Goal: Information Seeking & Learning: Learn about a topic

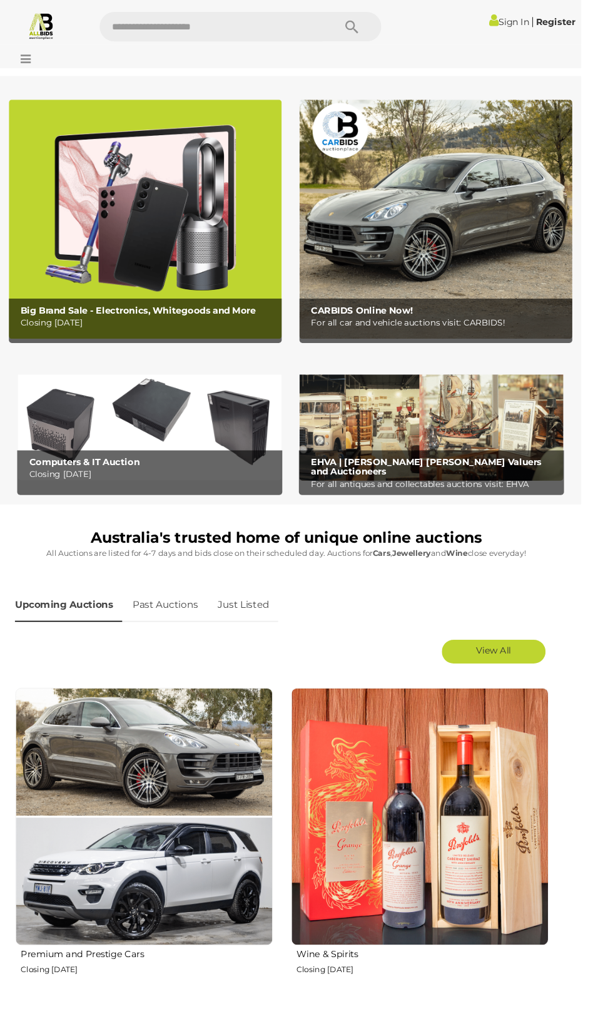
click at [33, 69] on icon at bounding box center [24, 62] width 17 height 13
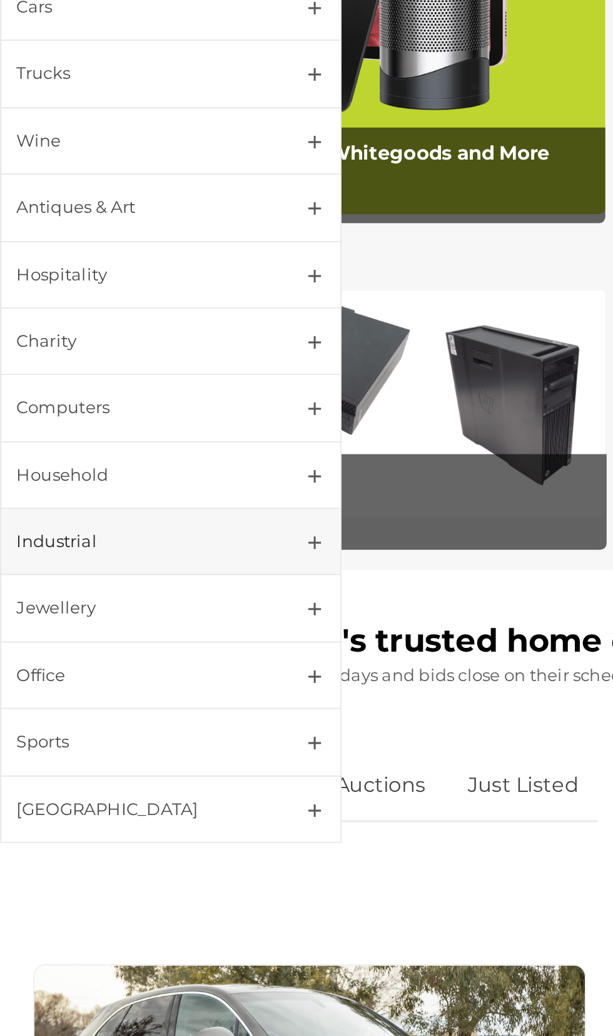
click at [50, 525] on div "Industrial" at bounding box center [68, 518] width 121 height 14
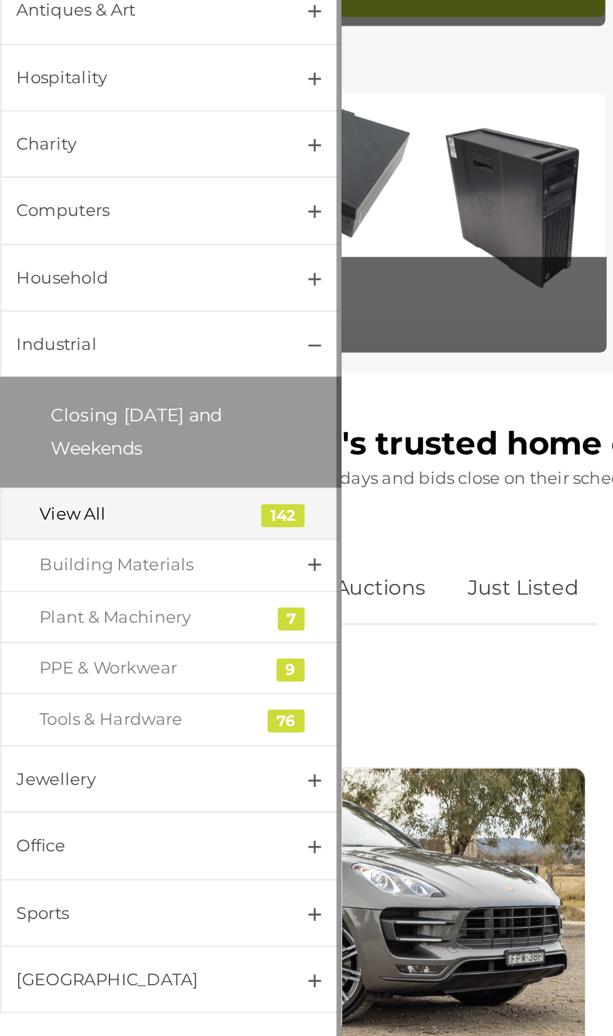
click at [49, 608] on div "View All" at bounding box center [74, 601] width 110 height 14
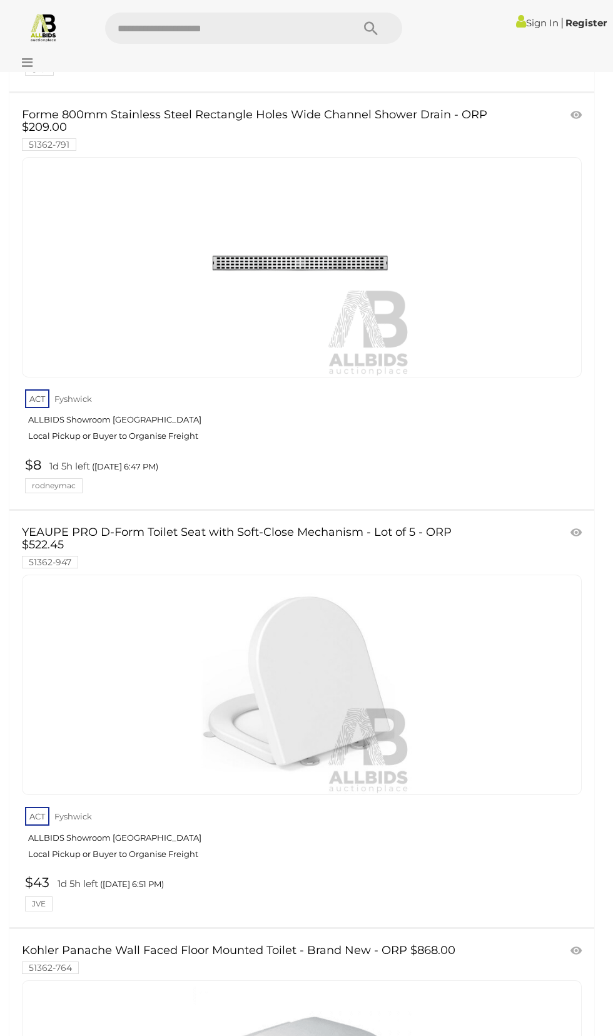
scroll to position [2312, 0]
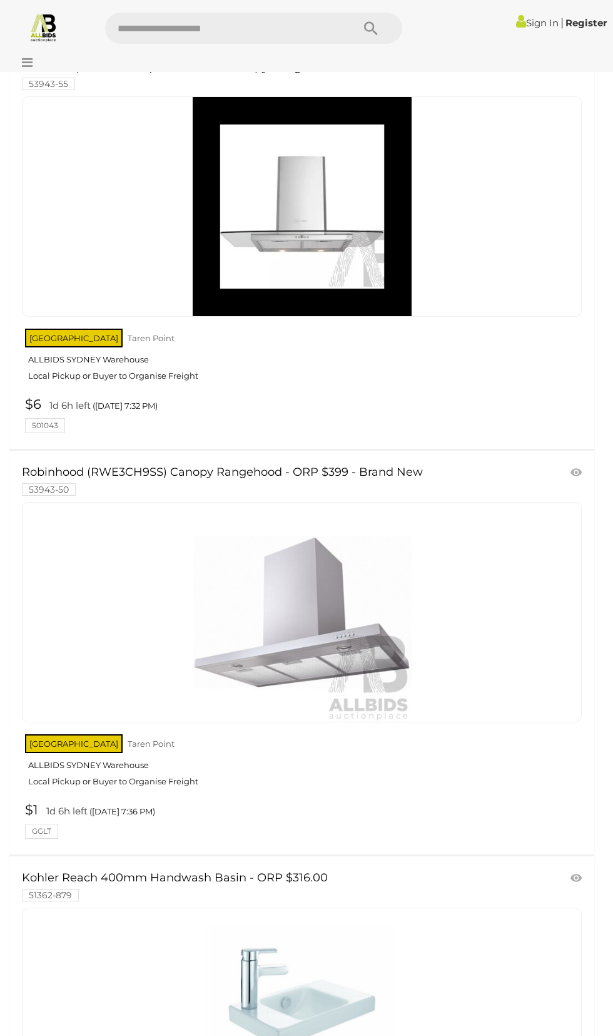
scroll to position [10389, 0]
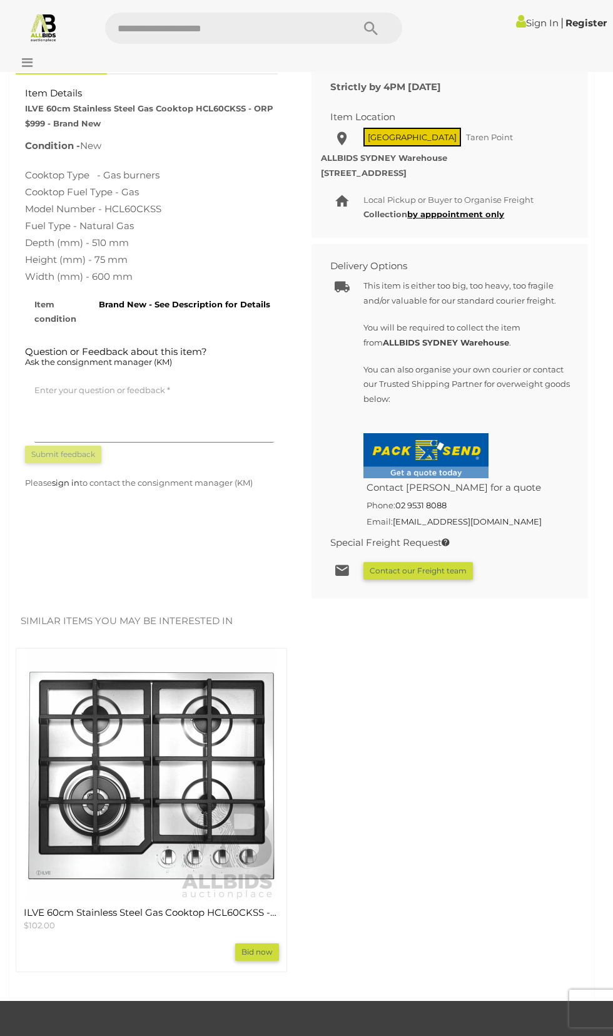
scroll to position [869, 0]
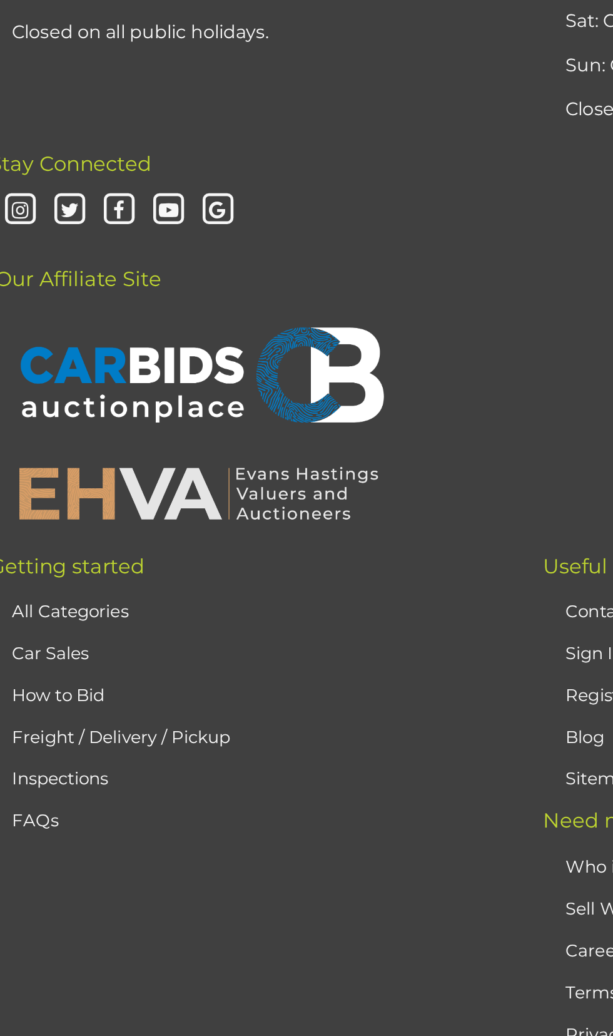
scroll to position [25035, 0]
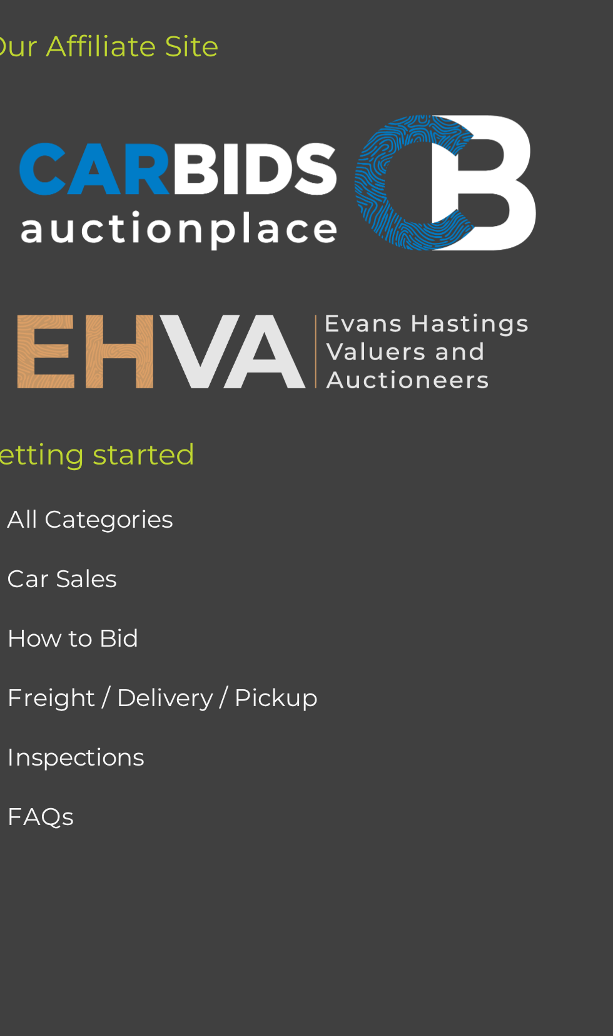
click at [90, 161] on span "2" at bounding box center [92, 155] width 5 height 11
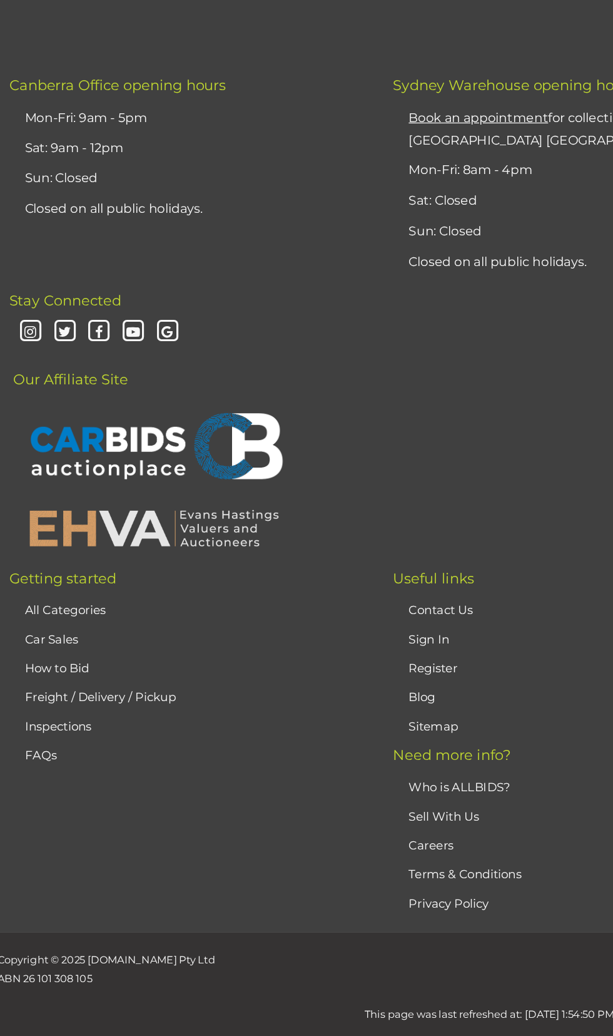
scroll to position [24920, 0]
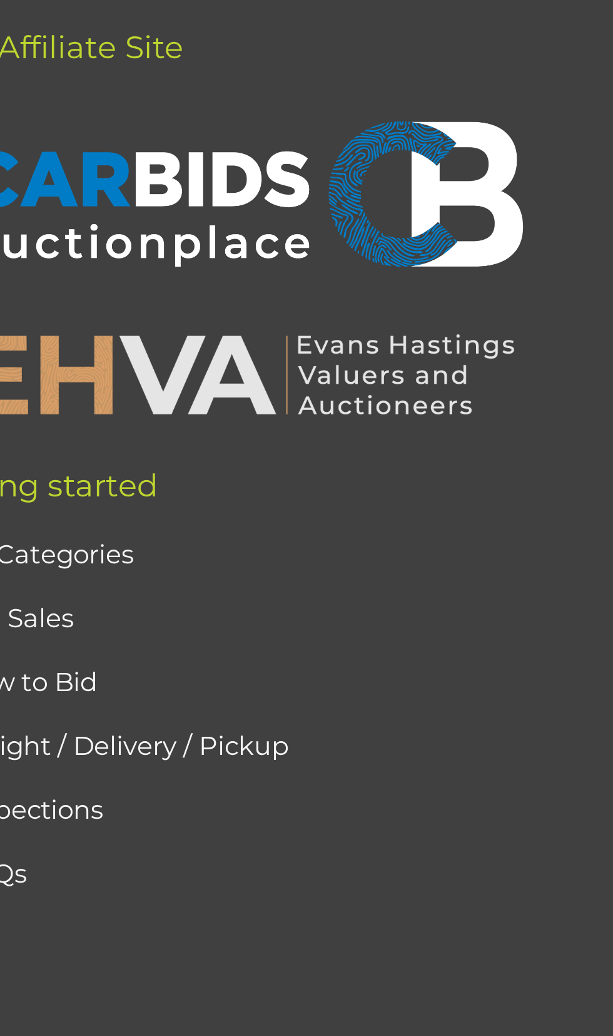
scroll to position [25243, 0]
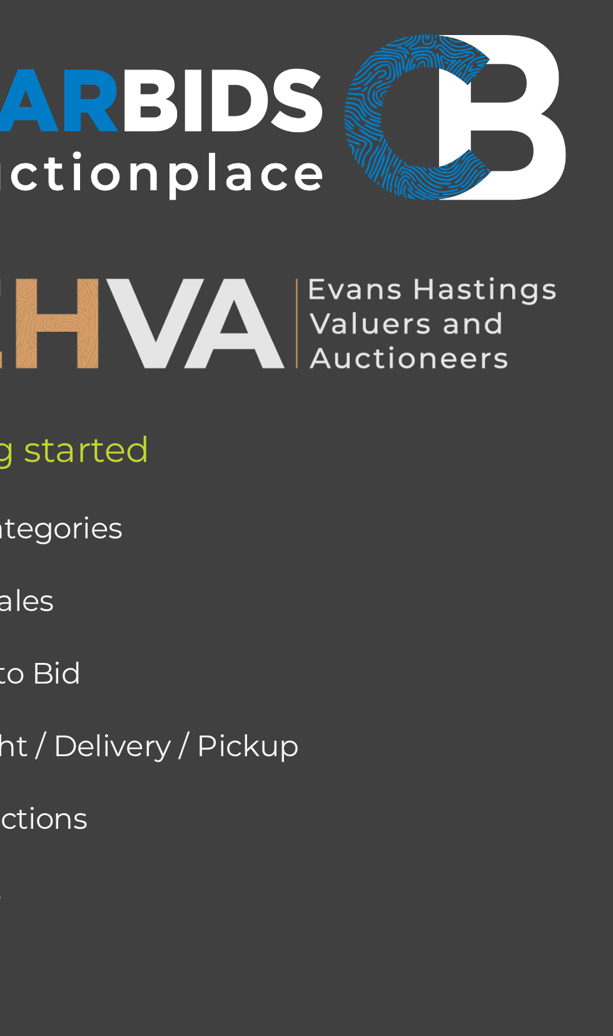
click at [117, 161] on span "3" at bounding box center [119, 155] width 5 height 11
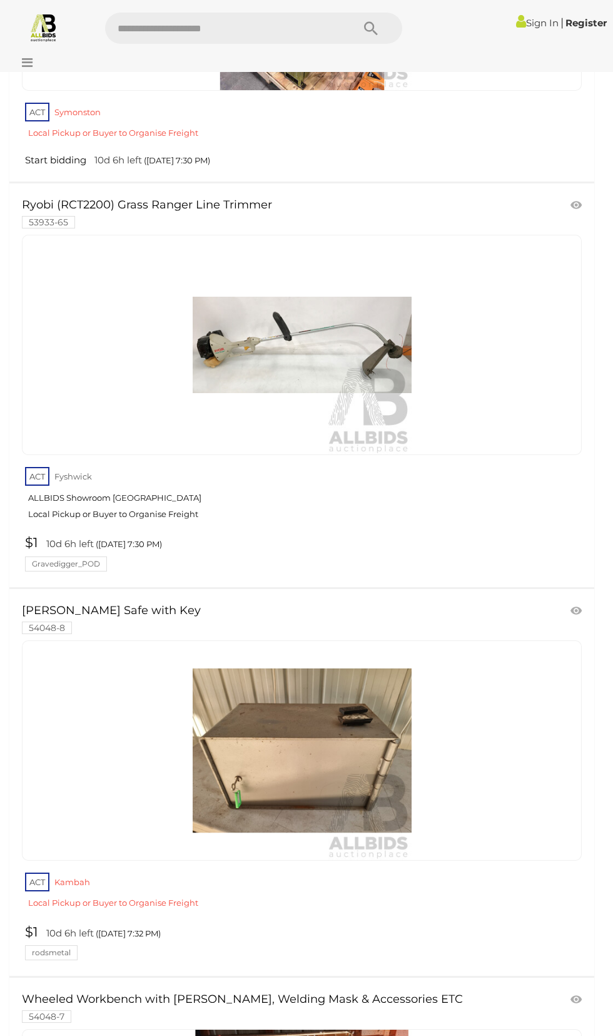
scroll to position [2056, 0]
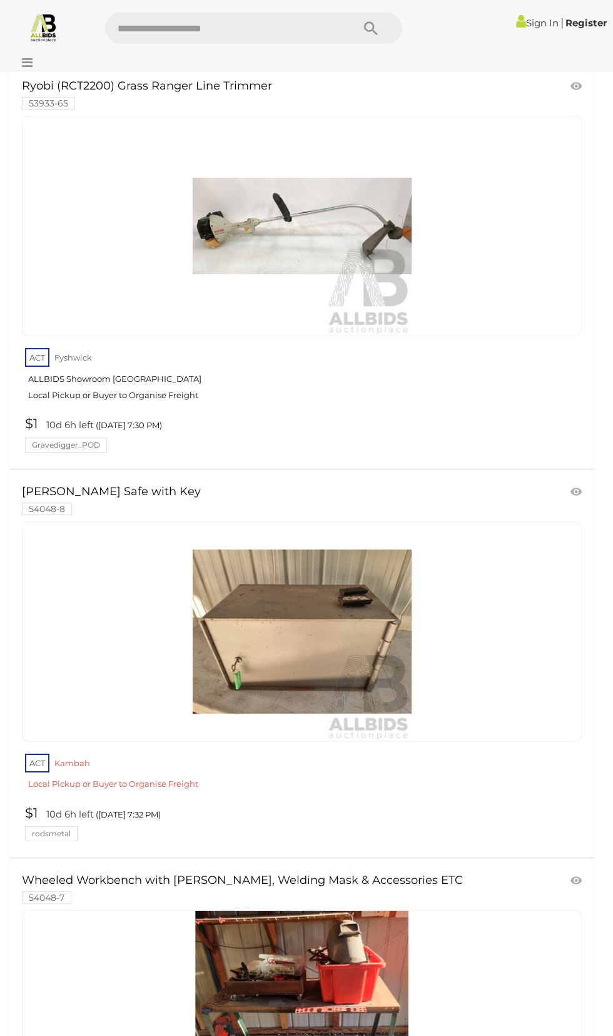
scroll to position [2185, 0]
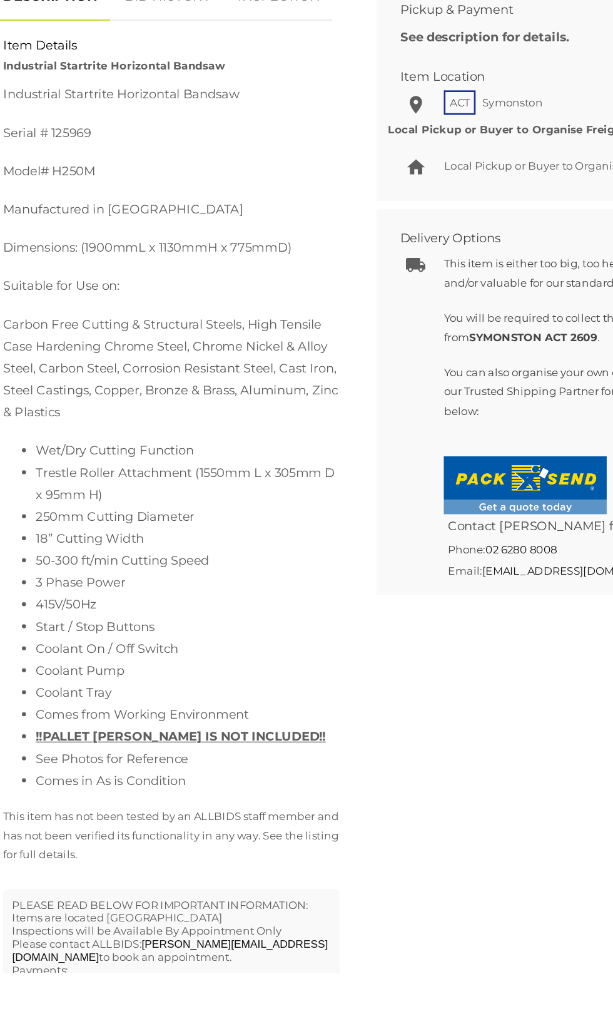
scroll to position [716, 0]
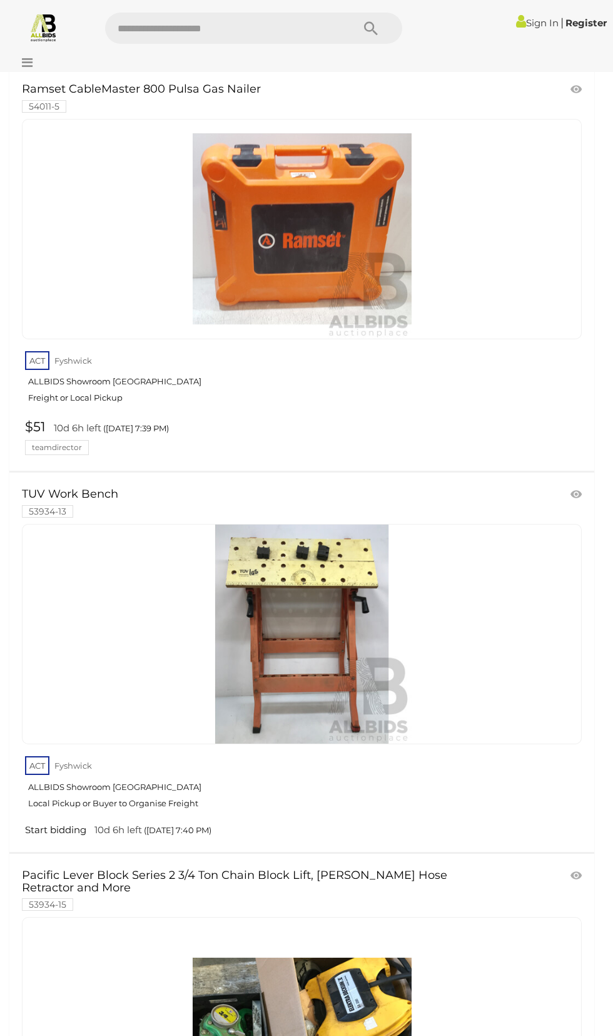
scroll to position [3355, 0]
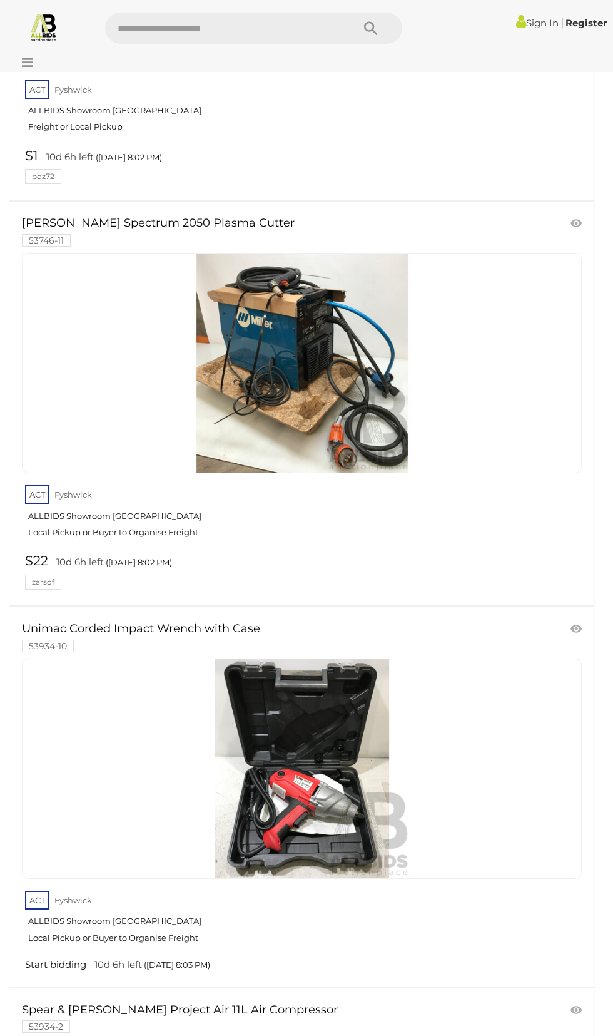
scroll to position [5986, 0]
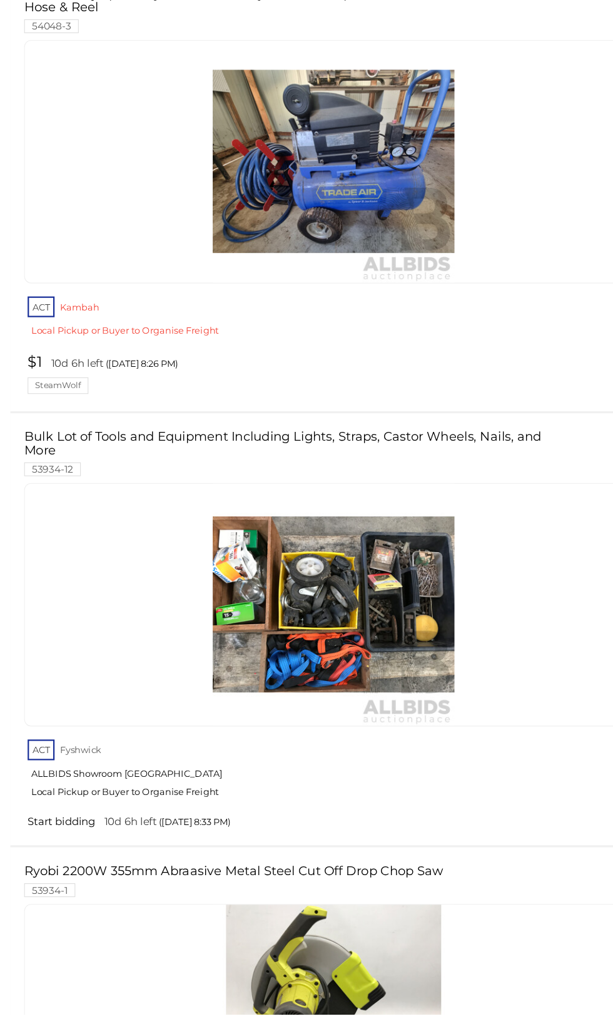
scroll to position [10789, 0]
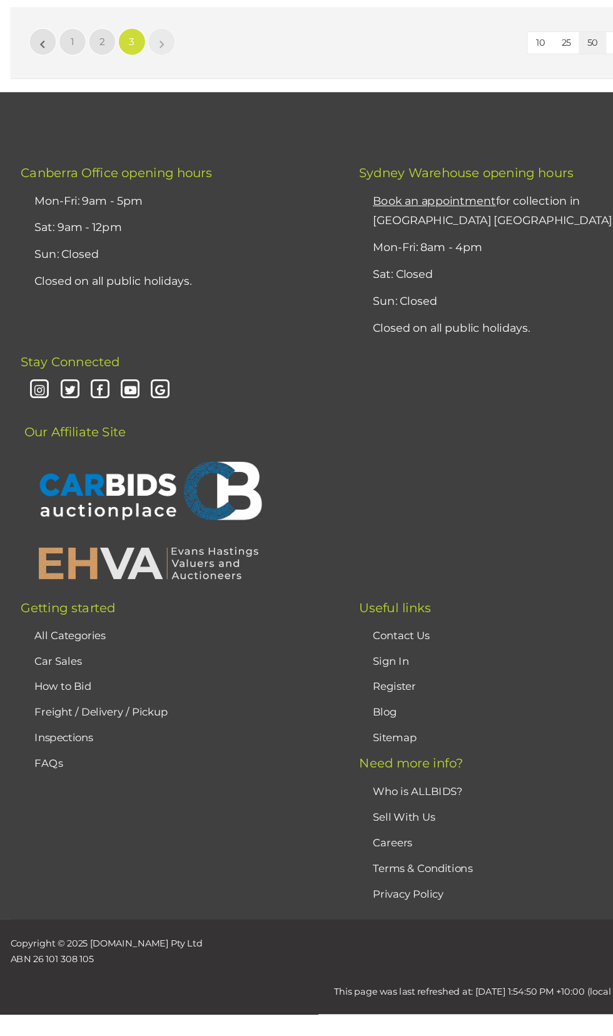
scroll to position [18340, 0]
click at [174, 109] on link "$13 10d 7h left (20/08/2025 9:14 PM) SASQUATCH" at bounding box center [303, 91] width 563 height 36
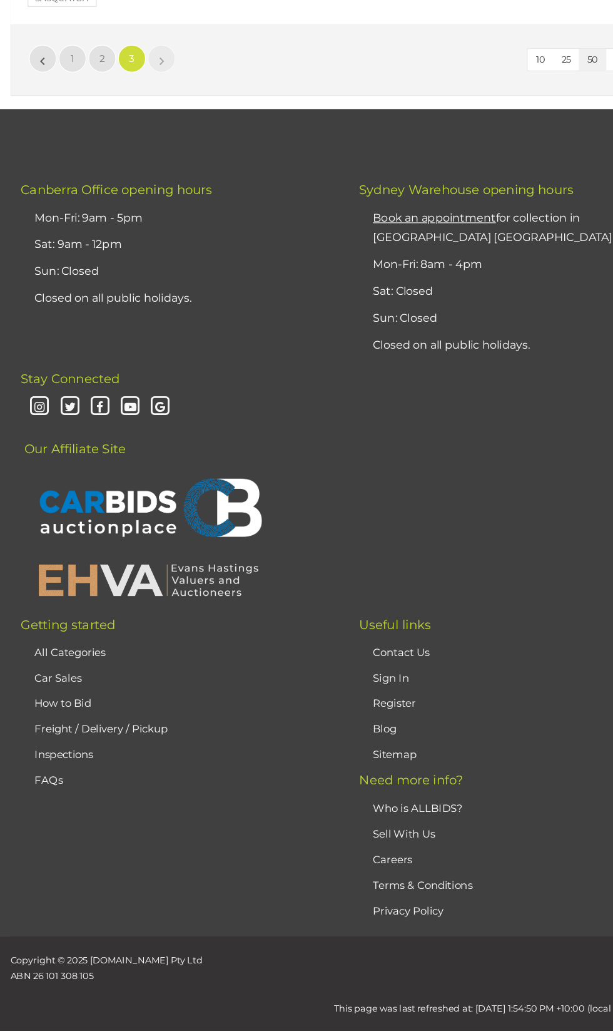
scroll to position [18498, 0]
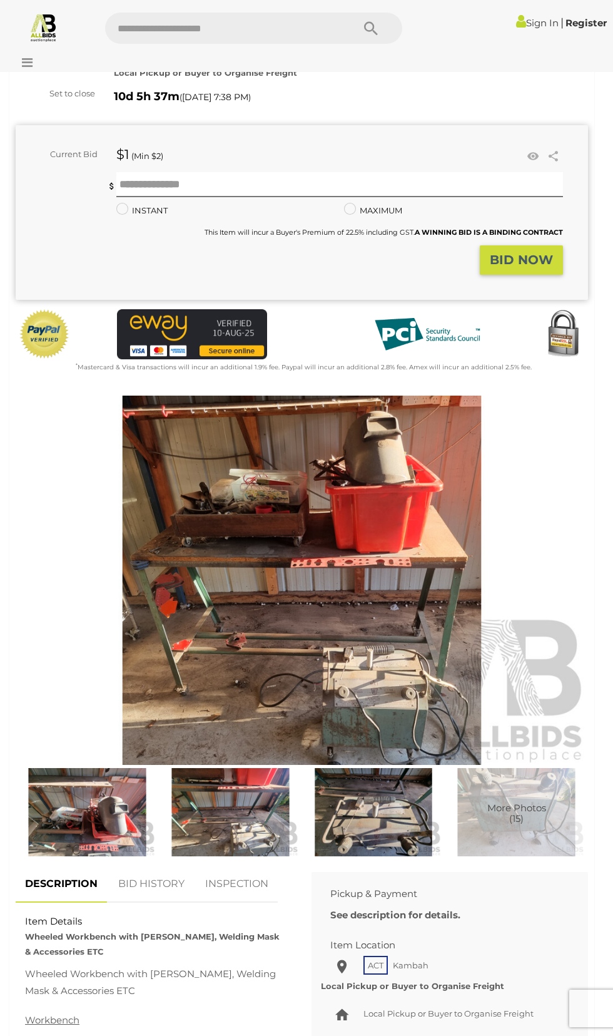
scroll to position [133, 0]
click at [382, 855] on img at bounding box center [373, 811] width 137 height 88
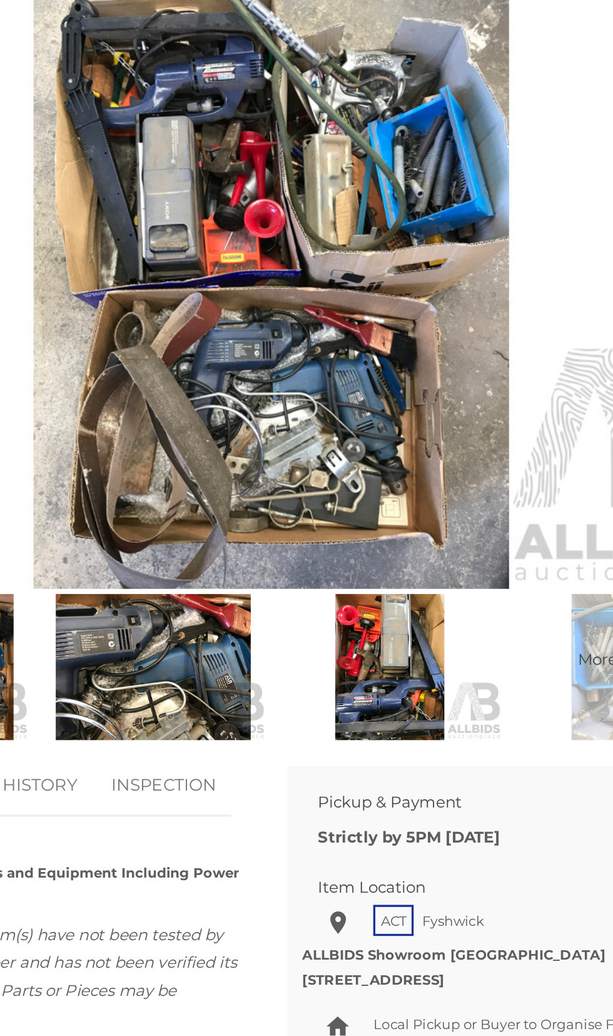
scroll to position [222, 0]
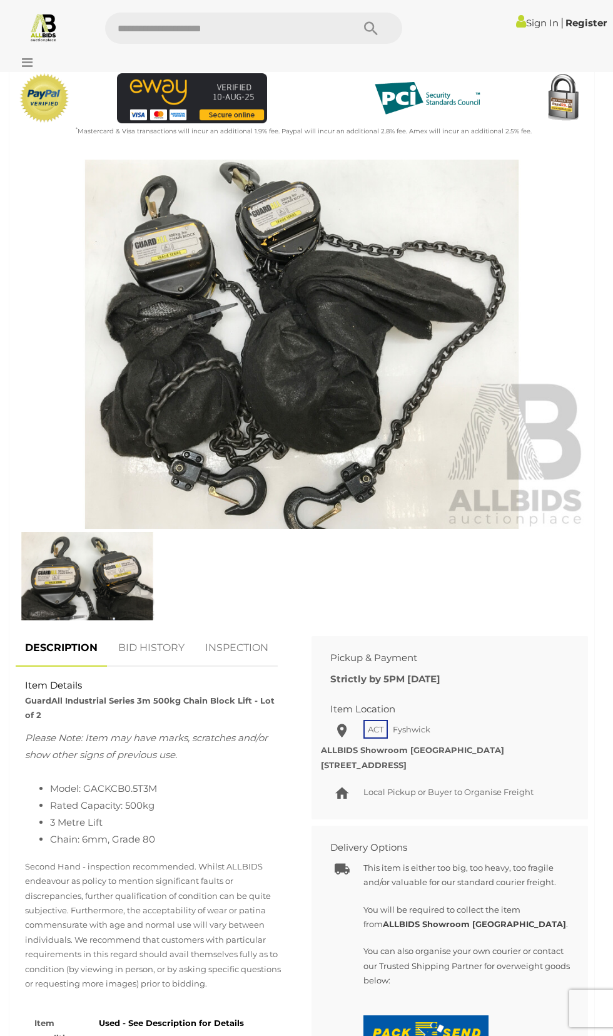
scroll to position [378, 0]
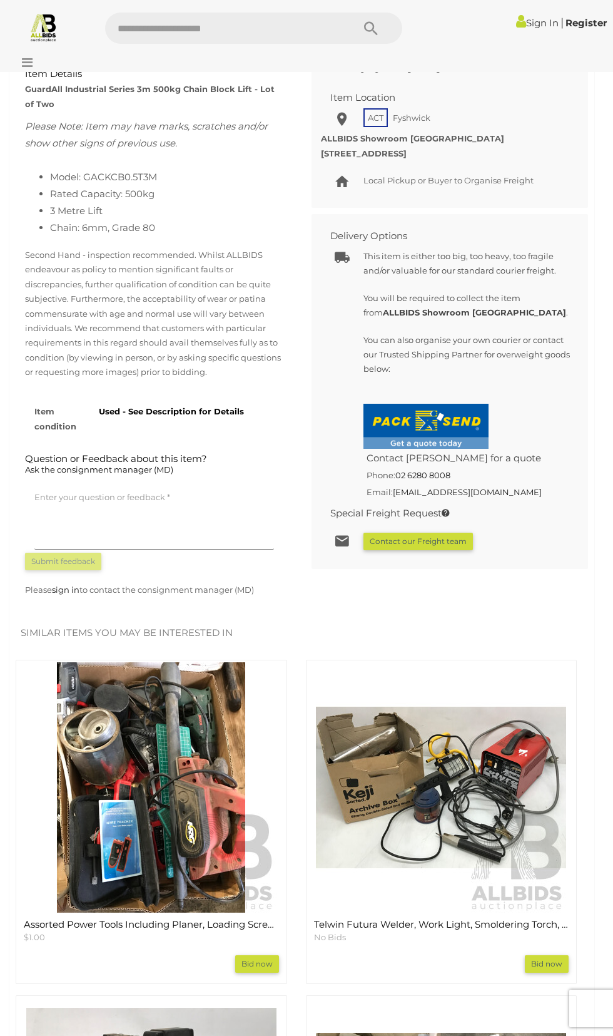
scroll to position [983, 0]
